Goal: Register for event/course

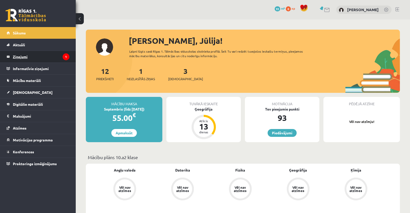
click at [43, 57] on legend "Ziņojumi 1" at bounding box center [41, 57] width 57 height 12
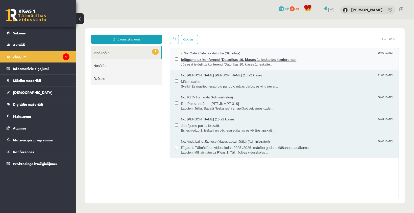
click at [194, 64] on span "Jūs esat ielūgti uz konferenci 'Datorikas 10. klases 1. ieskaite..." at bounding box center [287, 64] width 213 height 5
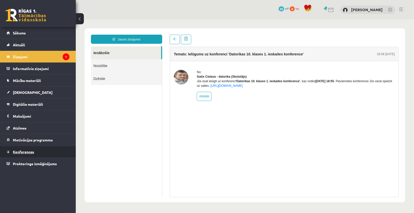
click at [20, 149] on span "Konferences" at bounding box center [23, 151] width 21 height 5
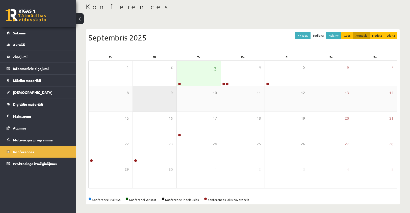
scroll to position [23, 0]
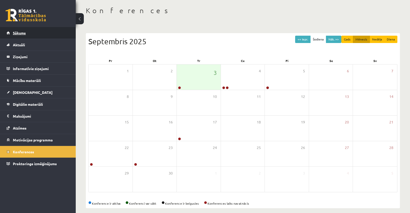
click at [49, 35] on link "Sākums" at bounding box center [38, 33] width 63 height 12
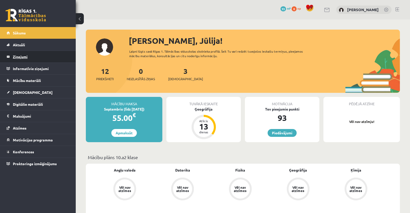
click at [35, 61] on legend "Ziņojumi 0" at bounding box center [41, 57] width 57 height 12
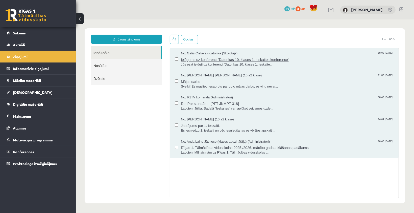
click at [201, 58] on span "Ielūgums uz konferenci 'Datorikas 10. klases 1. ieskaites konference'" at bounding box center [287, 59] width 213 height 6
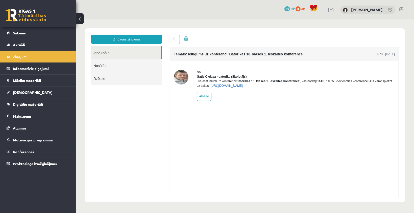
click at [242, 87] on link "https://eskola.r1tv.lv/conferences/4490/join" at bounding box center [226, 86] width 32 height 4
click at [235, 87] on link "https://eskola.r1tv.lv/conferences/4490/join" at bounding box center [226, 86] width 32 height 4
click at [242, 87] on link "https://eskola.r1tv.lv/conferences/4490/join" at bounding box center [226, 86] width 32 height 4
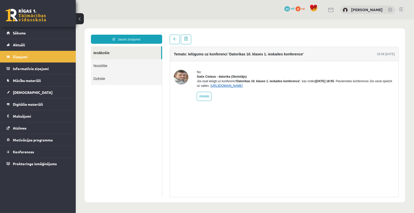
click at [242, 87] on link "https://eskola.r1tv.lv/conferences/4490/join" at bounding box center [226, 86] width 32 height 4
click at [19, 31] on span "Sākums" at bounding box center [19, 33] width 13 height 5
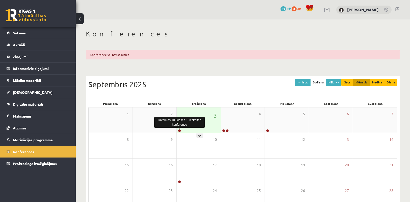
click at [179, 130] on link at bounding box center [179, 130] width 3 height 3
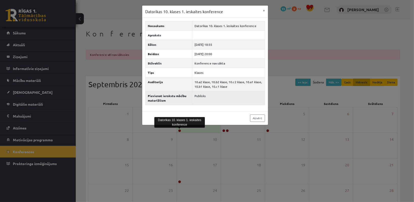
click at [204, 100] on td "Publisks" at bounding box center [228, 98] width 73 height 14
click at [209, 95] on td "Publisks" at bounding box center [228, 98] width 73 height 14
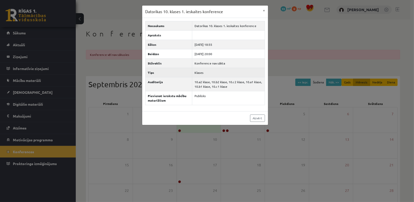
click at [210, 73] on td "Klases" at bounding box center [228, 72] width 73 height 9
click at [263, 11] on button "×" at bounding box center [264, 11] width 8 height 10
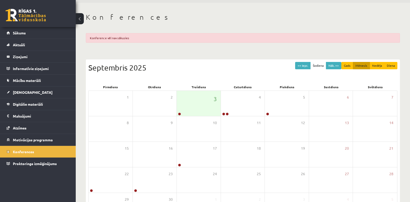
scroll to position [25, 0]
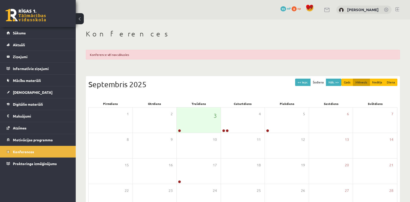
click at [156, 58] on div "Konference vēl nav sākusies" at bounding box center [243, 55] width 314 height 10
click at [179, 131] on link at bounding box center [179, 130] width 3 height 3
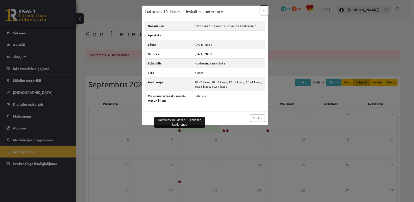
click at [263, 10] on button "×" at bounding box center [264, 11] width 8 height 10
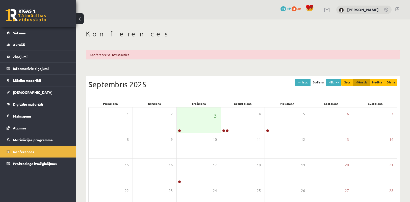
click at [155, 55] on div "Konference vēl nav sākusies" at bounding box center [243, 55] width 314 height 10
click at [112, 56] on div "Konference vēl nav sākusies" at bounding box center [243, 55] width 314 height 10
drag, startPoint x: 112, startPoint y: 56, endPoint x: 114, endPoint y: 59, distance: 3.6
click at [114, 59] on div "Konference vēl nav sākusies" at bounding box center [243, 55] width 314 height 10
click at [165, 66] on div "Konferences Konference vēl nav sākusies << Iepr. Šodiena Nāk. >> Gads Mēnesis N…" at bounding box center [243, 139] width 334 height 241
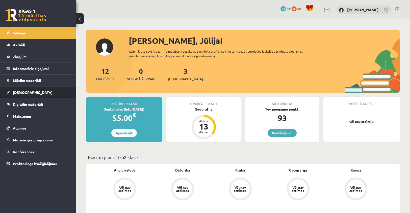
click at [24, 93] on span "[DEMOGRAPHIC_DATA]" at bounding box center [33, 92] width 40 height 5
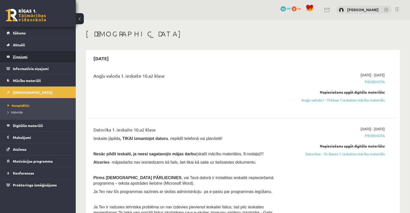
click at [23, 52] on legend "Ziņojumi 0" at bounding box center [41, 57] width 57 height 12
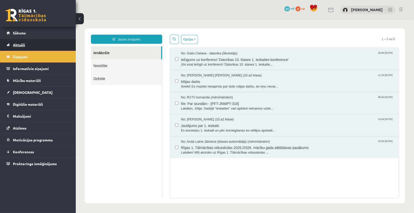
click at [25, 45] on span "Aktuāli" at bounding box center [19, 44] width 12 height 5
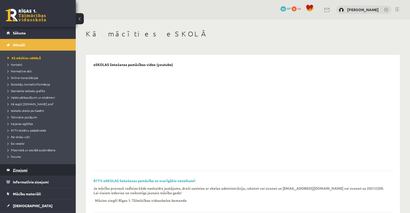
click at [26, 172] on legend "Ziņojumi 0" at bounding box center [41, 170] width 57 height 12
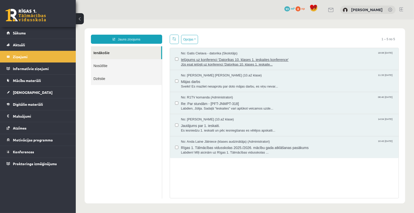
click at [266, 58] on span "Ielūgums uz konferenci 'Datorikas 10. klases 1. ieskaites konference'" at bounding box center [287, 59] width 213 height 6
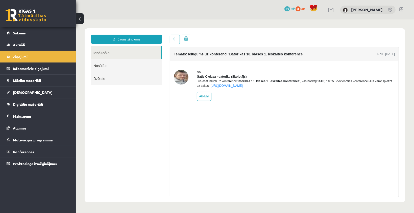
click at [249, 92] on div "No: Gatis Cielava - datorika (Skolotājs) Jūs esat ielūgti uz konferenci 'Datori…" at bounding box center [295, 84] width 198 height 31
click at [242, 87] on link "https://eskola.r1tv.lv/conferences/4490/join" at bounding box center [226, 86] width 32 height 4
click at [235, 87] on link "https://eskola.r1tv.lv/conferences/4490/join" at bounding box center [226, 86] width 32 height 4
click at [25, 34] on span "Sākums" at bounding box center [19, 33] width 13 height 5
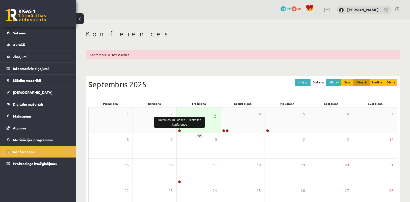
click at [181, 130] on div at bounding box center [179, 131] width 5 height 4
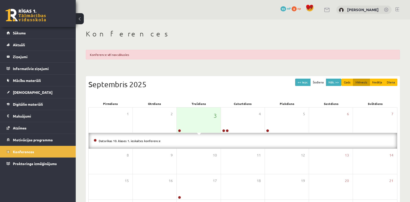
click at [172, 142] on li "Datorikas 10. klases 1. ieskaites konference" at bounding box center [243, 141] width 298 height 6
click at [138, 141] on link "Datorikas 10. klases 1. ieskaites konference" at bounding box center [130, 141] width 62 height 4
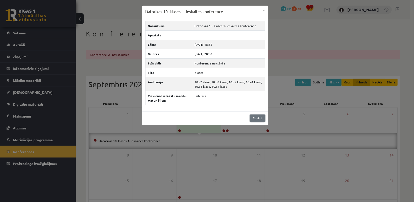
click at [257, 119] on link "Aizvērt" at bounding box center [257, 117] width 15 height 7
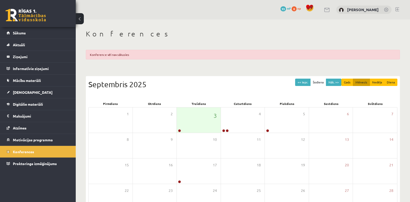
click at [147, 58] on div "Konference vēl nav sākusies" at bounding box center [243, 55] width 314 height 10
click at [147, 57] on div "Konference vēl nav sākusies" at bounding box center [243, 55] width 314 height 10
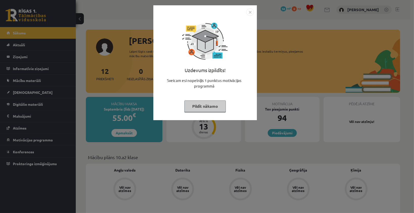
click at [196, 107] on button "Pildīt nākamo" at bounding box center [204, 106] width 41 height 12
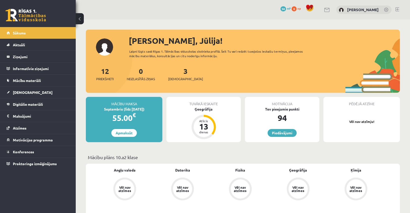
click at [385, 9] on link at bounding box center [386, 10] width 5 height 5
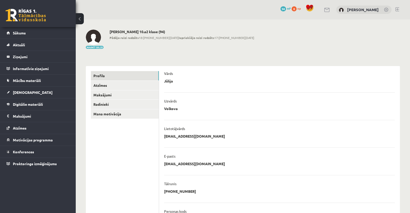
click at [94, 45] on div "Mainīt bildi" at bounding box center [95, 40] width 18 height 20
click at [96, 47] on button "Mainīt bildi" at bounding box center [95, 47] width 18 height 3
click at [18, 81] on span "Mācību materiāli" at bounding box center [27, 80] width 28 height 5
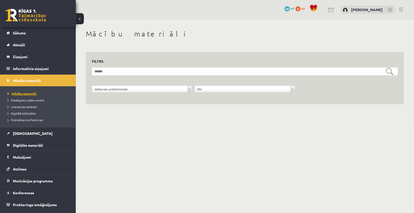
click at [29, 93] on span "Mācību materiāli" at bounding box center [22, 93] width 29 height 4
click at [34, 65] on legend "Informatīvie ziņojumi 0" at bounding box center [41, 69] width 57 height 12
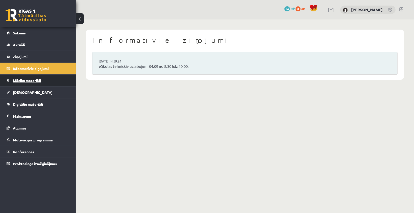
click at [21, 82] on span "Mācību materiāli" at bounding box center [27, 80] width 28 height 5
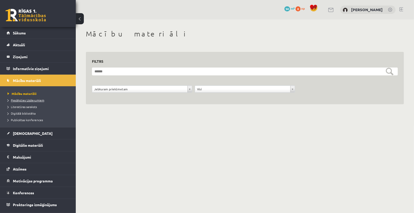
click at [33, 98] on link "Pieslēgties Uzdevumiem" at bounding box center [39, 100] width 63 height 5
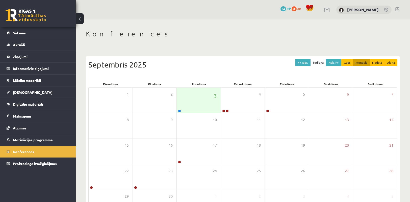
click at [180, 47] on div "Konferences << Iepr. Šodiena Nāk. >> Gads Mēnesis Nedēļa Diena [DATE] Pirmdiena…" at bounding box center [243, 130] width 334 height 222
